Goal: Information Seeking & Learning: Learn about a topic

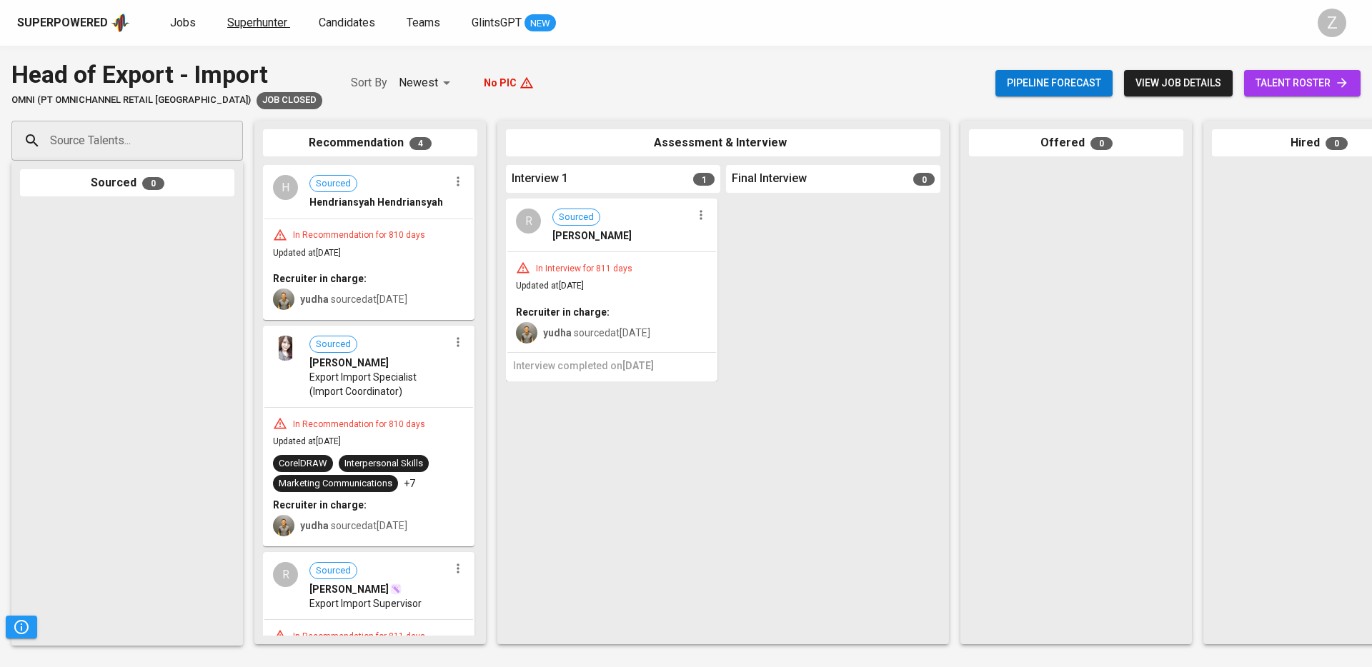
click at [274, 24] on span "Superhunter" at bounding box center [257, 23] width 60 height 14
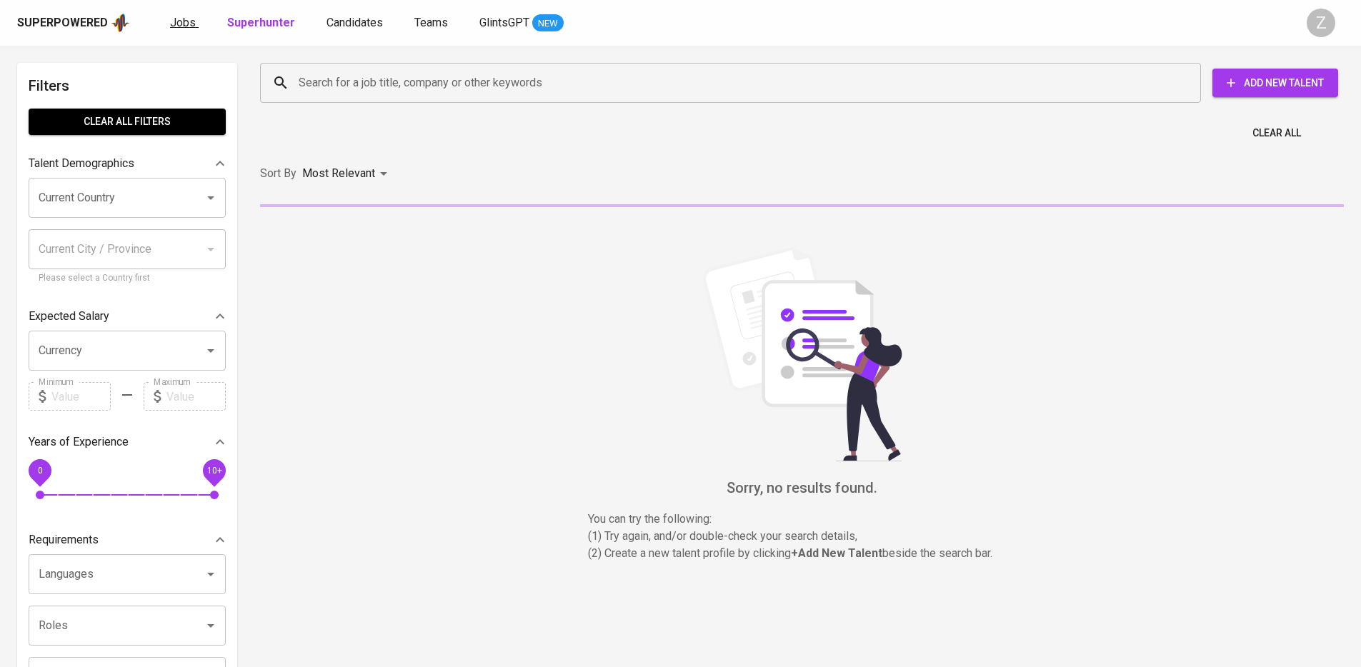
click at [189, 23] on span "Jobs" at bounding box center [183, 23] width 26 height 14
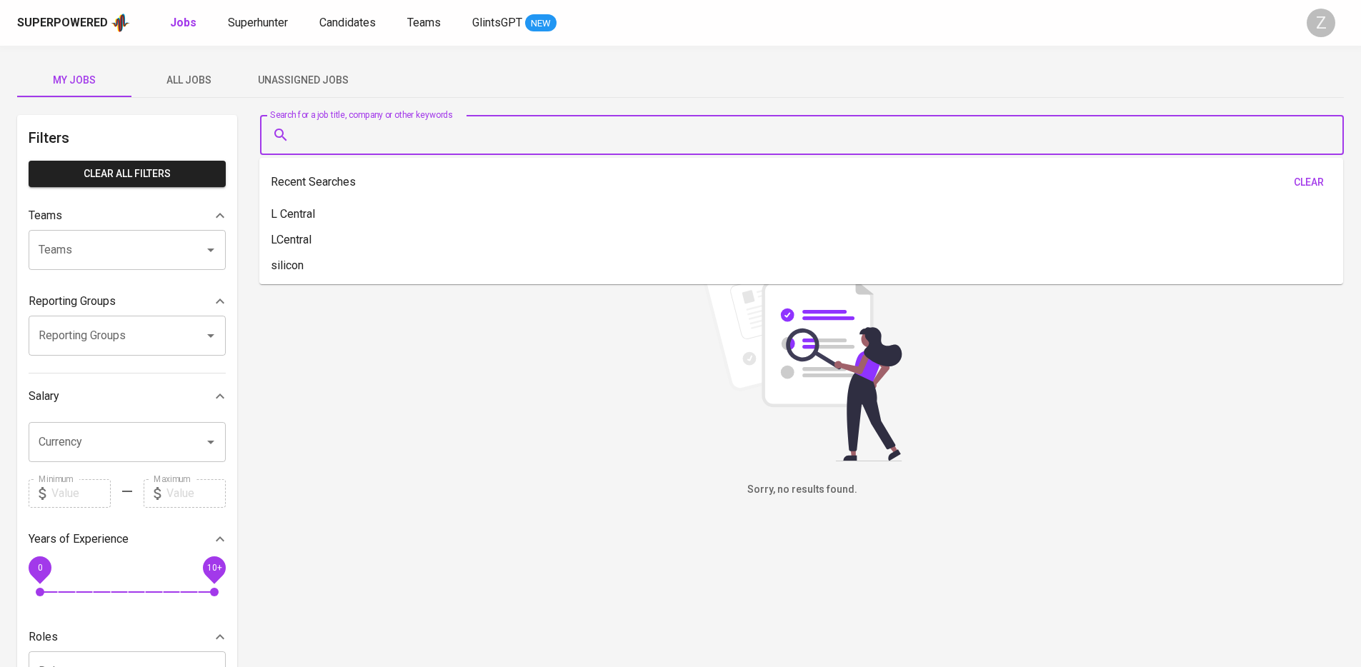
click at [379, 131] on input "Search for a job title, company or other keywords" at bounding box center [805, 134] width 1021 height 27
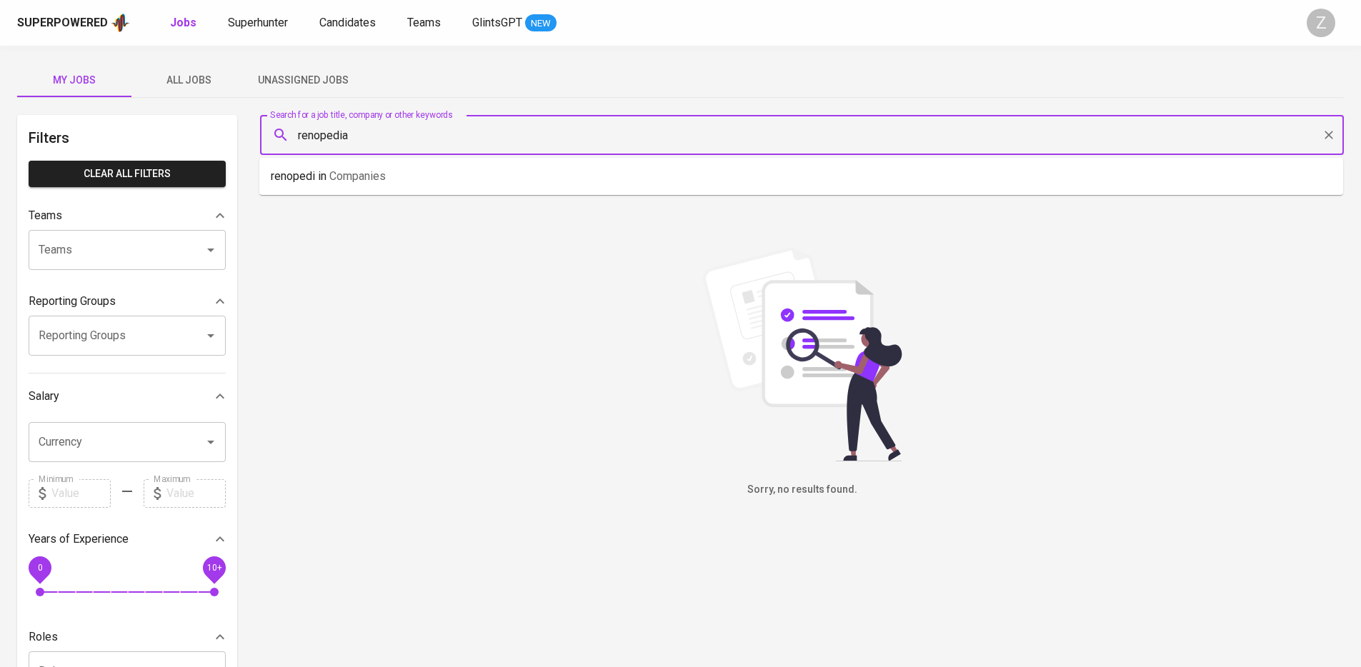
type input "renopedia"
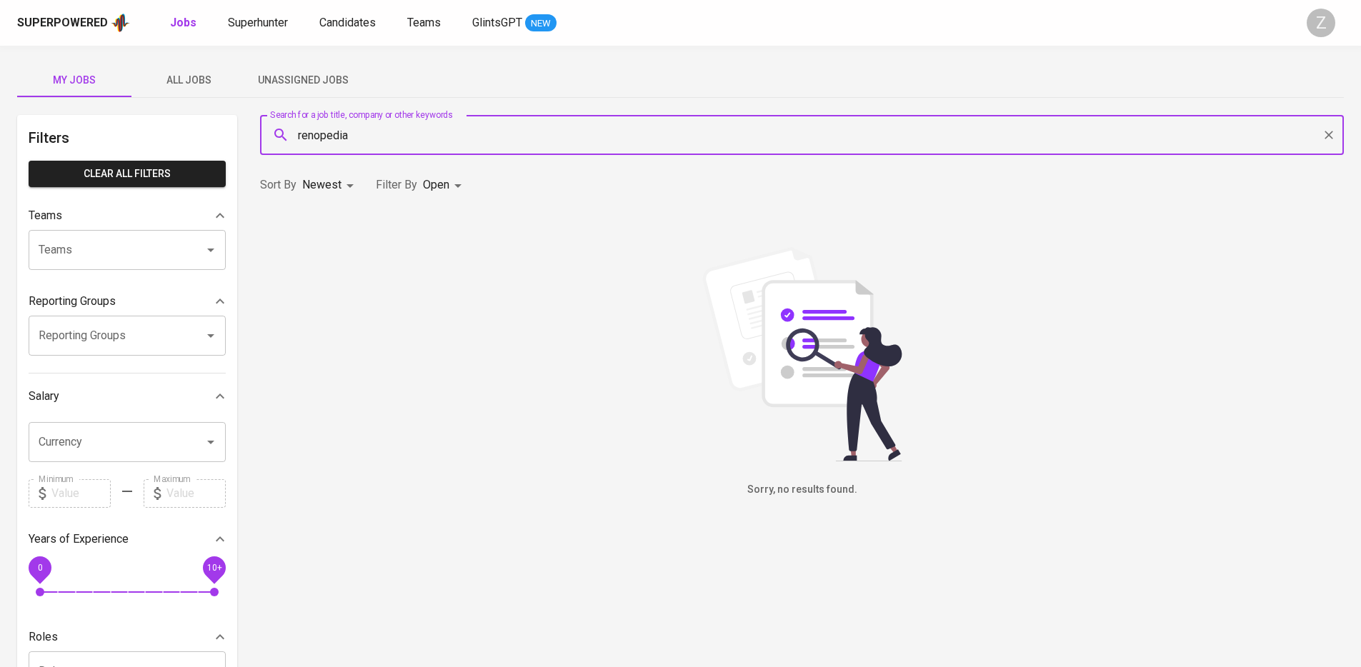
click at [204, 86] on span "All Jobs" at bounding box center [188, 80] width 97 height 18
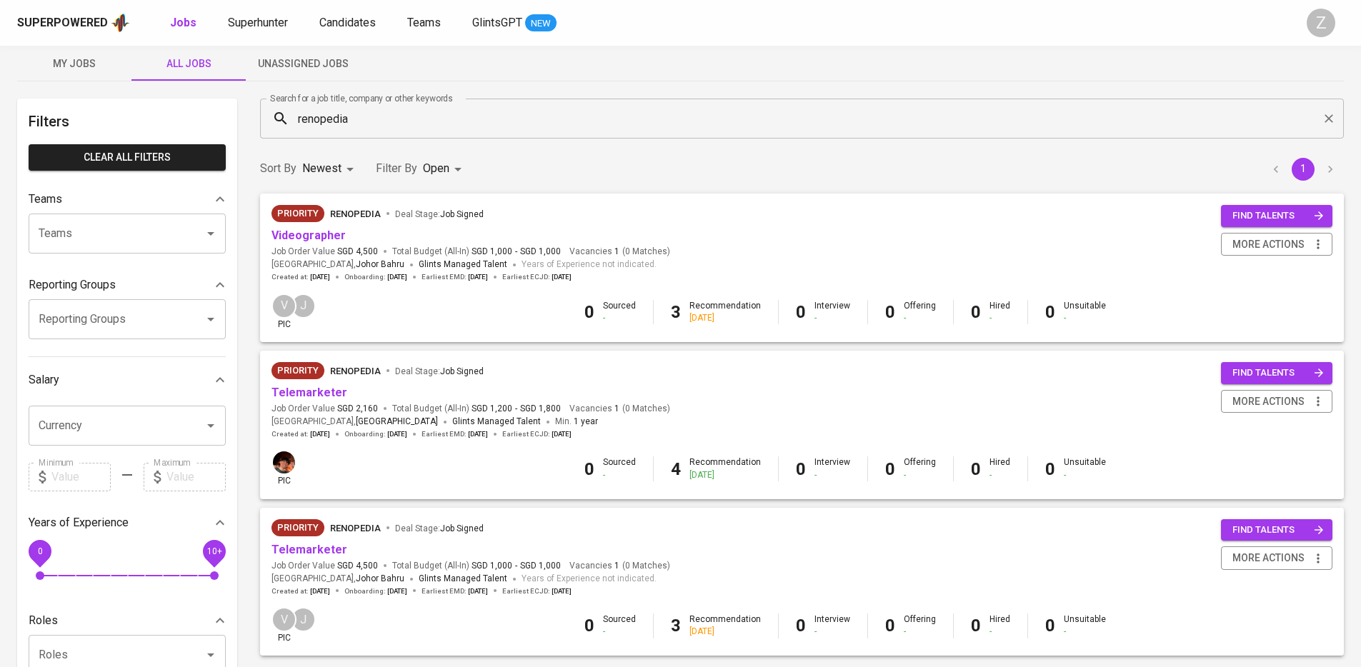
scroll to position [78, 0]
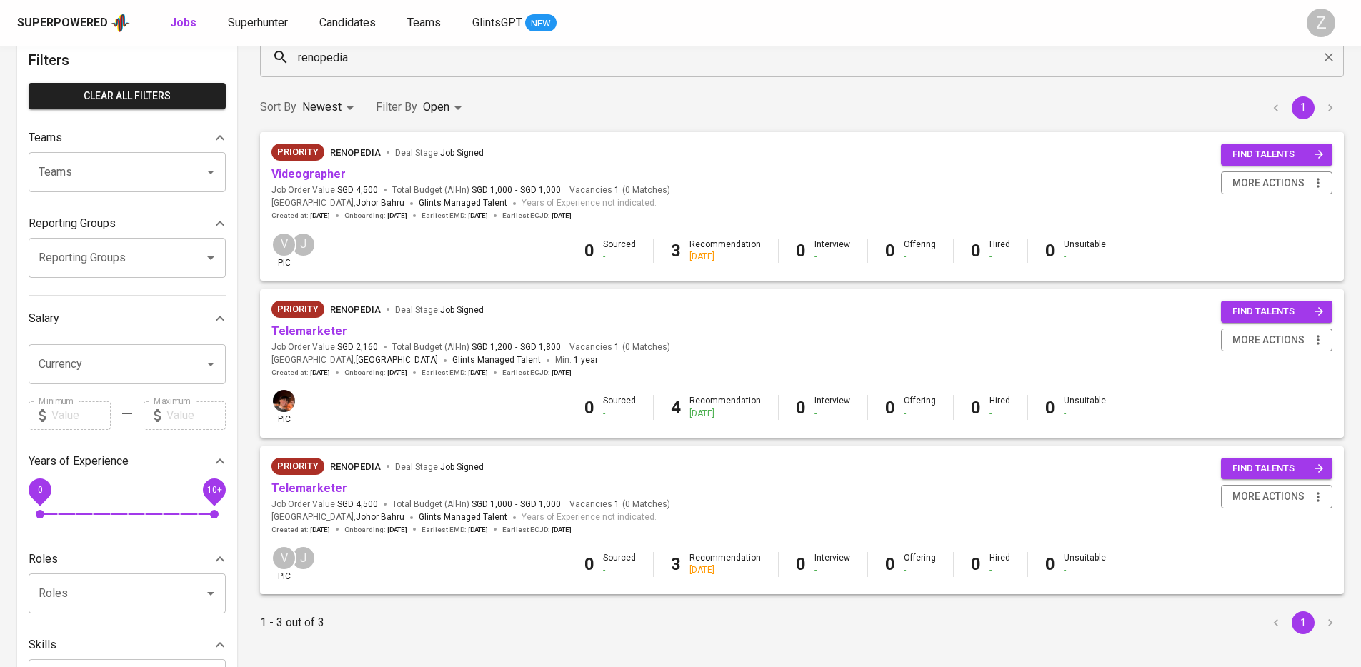
click at [316, 332] on link "Telemarketer" at bounding box center [309, 331] width 76 height 14
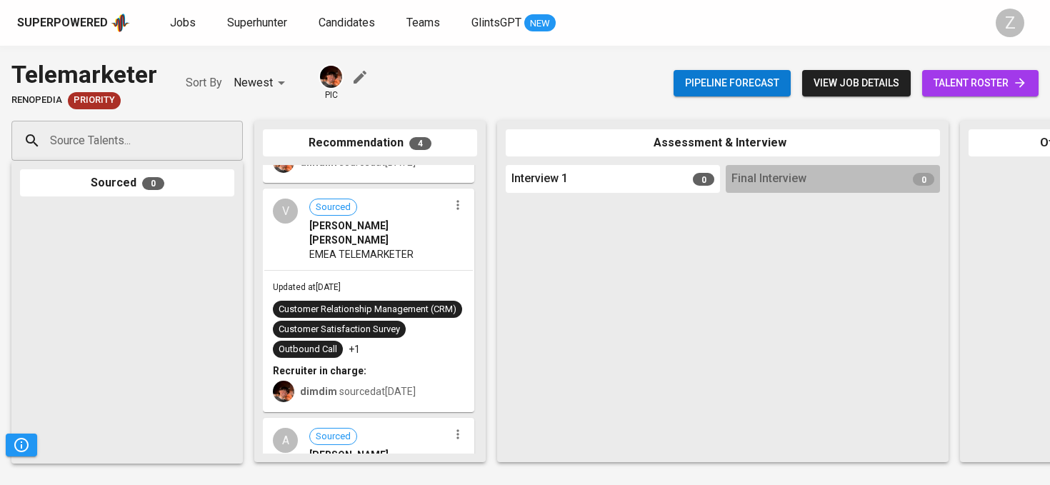
scroll to position [401, 0]
